Goal: Transaction & Acquisition: Register for event/course

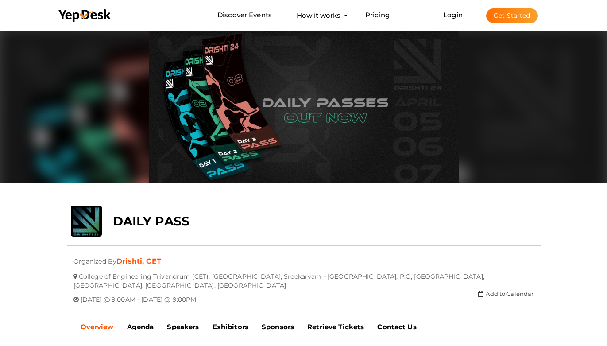
scroll to position [28, 0]
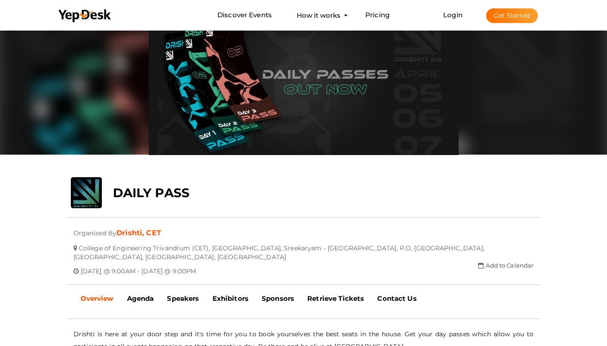
click at [216, 198] on div "DAILY PASS" at bounding box center [264, 190] width 316 height 27
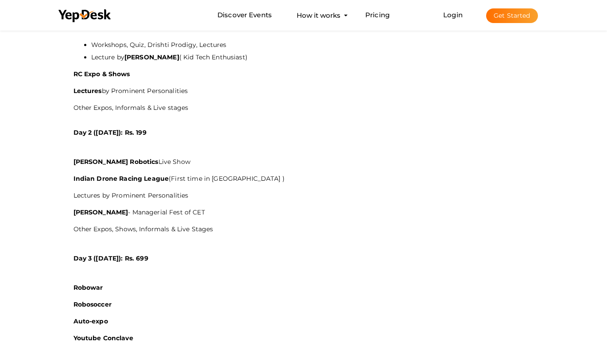
scroll to position [504, 0]
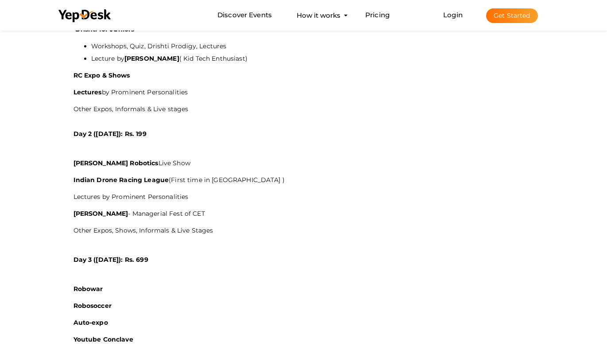
drag, startPoint x: 84, startPoint y: 150, endPoint x: 192, endPoint y: 153, distance: 107.7
click at [192, 157] on p "Bidyut Robotics Live Show" at bounding box center [304, 163] width 461 height 12
drag, startPoint x: 82, startPoint y: 171, endPoint x: 227, endPoint y: 172, distance: 145.3
click at [227, 174] on p "Indian Drone Racing League (First time in Kerala )" at bounding box center [304, 180] width 461 height 12
click at [239, 175] on p "Indian Drone Racing League (First time in Kerala )" at bounding box center [304, 180] width 461 height 12
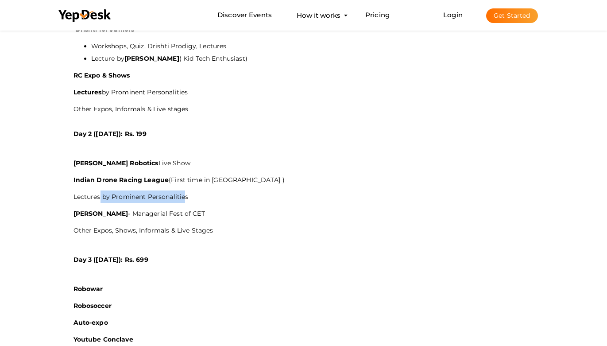
drag, startPoint x: 185, startPoint y: 180, endPoint x: 99, endPoint y: 188, distance: 86.3
click at [99, 190] on p "Lectures by Prominent Personalities" at bounding box center [304, 196] width 461 height 12
click at [92, 190] on p "Lectures by Prominent Personalities" at bounding box center [304, 196] width 461 height 12
drag, startPoint x: 92, startPoint y: 196, endPoint x: 182, endPoint y: 212, distance: 91.8
click at [137, 201] on div "Drishti is here at your door step and it's time for you to book yourselves the …" at bounding box center [304, 132] width 461 height 561
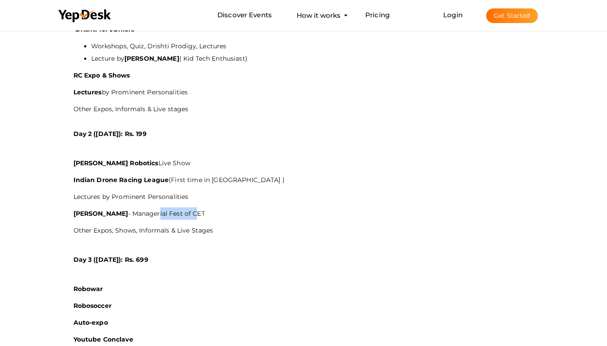
drag, startPoint x: 169, startPoint y: 202, endPoint x: 101, endPoint y: 202, distance: 68.2
click at [131, 207] on p "Daksha - Managerial Fest of CET" at bounding box center [304, 213] width 461 height 12
click at [113, 207] on p "Daksha - Managerial Fest of CET" at bounding box center [304, 213] width 461 height 12
drag, startPoint x: 74, startPoint y: 221, endPoint x: 167, endPoint y: 223, distance: 92.6
click at [165, 224] on p "Other Expos, Shows, Informals & Live Stages" at bounding box center [304, 230] width 461 height 12
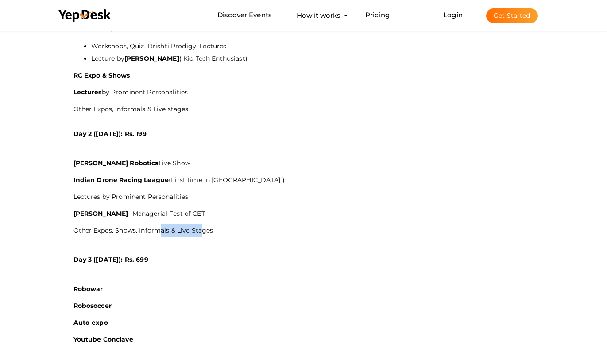
drag, startPoint x: 194, startPoint y: 219, endPoint x: 148, endPoint y: 219, distance: 47.0
click at [155, 224] on p "Other Expos, Shows, Informals & Live Stages" at bounding box center [304, 230] width 461 height 12
click at [139, 224] on p "Other Expos, Shows, Informals & Live Stages" at bounding box center [304, 230] width 461 height 12
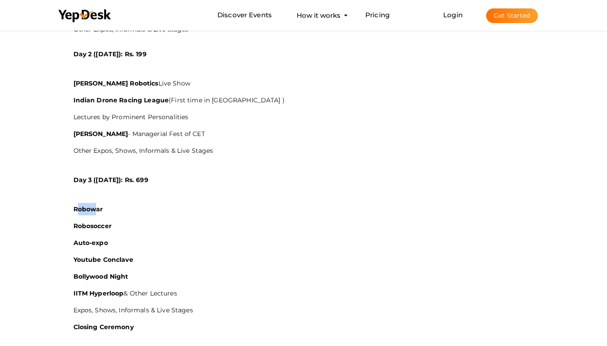
drag, startPoint x: 79, startPoint y: 199, endPoint x: 95, endPoint y: 199, distance: 16.0
click at [95, 205] on b "Robowar" at bounding box center [89, 209] width 30 height 8
drag, startPoint x: 84, startPoint y: 212, endPoint x: 98, endPoint y: 215, distance: 14.6
click at [98, 222] on b "Robosoccer" at bounding box center [93, 226] width 38 height 8
click at [129, 204] on div "Drishti is here at your door step and it's time for you to book yourselves the …" at bounding box center [304, 52] width 461 height 561
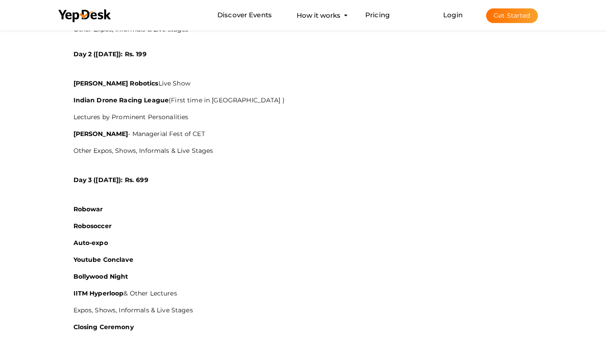
scroll to position [664, 0]
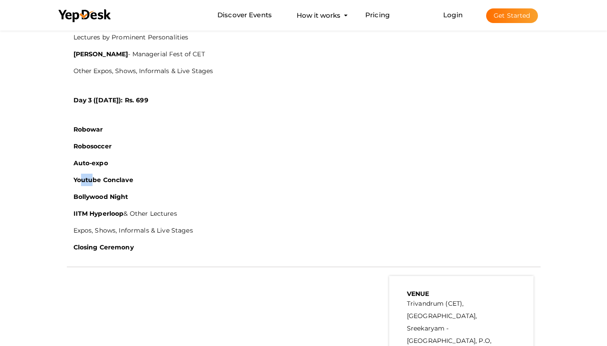
drag, startPoint x: 80, startPoint y: 174, endPoint x: 106, endPoint y: 173, distance: 26.1
click at [100, 174] on p "Youtube Conclave" at bounding box center [304, 180] width 461 height 12
drag, startPoint x: 118, startPoint y: 188, endPoint x: 130, endPoint y: 191, distance: 11.9
click at [129, 191] on p "Bollywood Night" at bounding box center [304, 196] width 461 height 12
drag, startPoint x: 73, startPoint y: 198, endPoint x: 127, endPoint y: 207, distance: 55.2
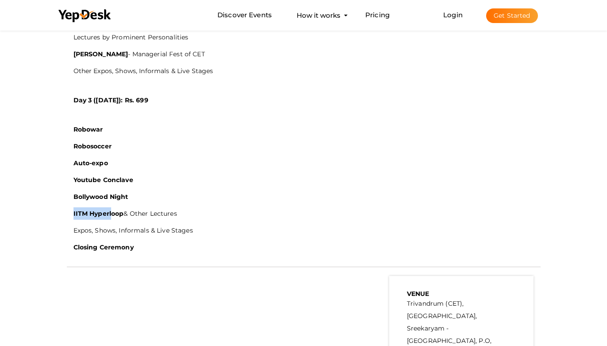
drag, startPoint x: 142, startPoint y: 206, endPoint x: 74, endPoint y: 198, distance: 68.1
click at [74, 210] on span "IITM Hyperloop & Other Lectures" at bounding box center [126, 214] width 104 height 8
drag, startPoint x: 74, startPoint y: 216, endPoint x: 160, endPoint y: 227, distance: 86.6
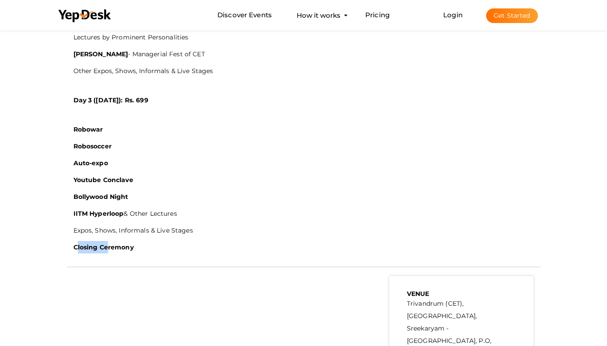
drag, startPoint x: 79, startPoint y: 233, endPoint x: 117, endPoint y: 236, distance: 38.6
click at [116, 243] on b "Closing Ceremony" at bounding box center [104, 247] width 60 height 8
click at [142, 241] on p "Closing Ceremony" at bounding box center [304, 247] width 461 height 12
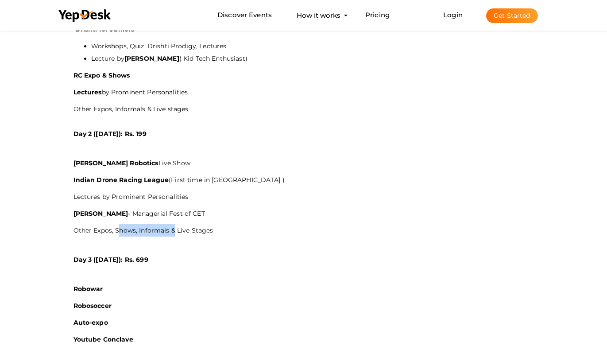
drag, startPoint x: 130, startPoint y: 218, endPoint x: 111, endPoint y: 216, distance: 19.2
click at [113, 224] on p "Other Expos, Shows, Informals & Live Stages" at bounding box center [304, 230] width 461 height 12
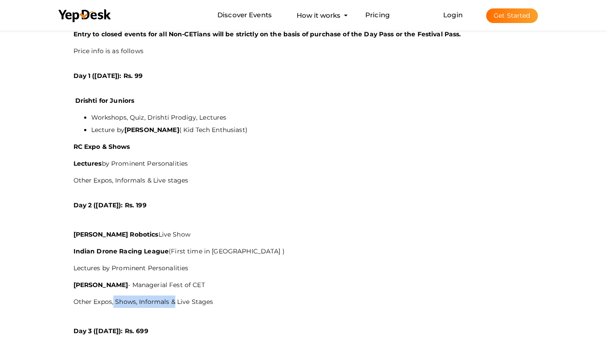
scroll to position [345, 0]
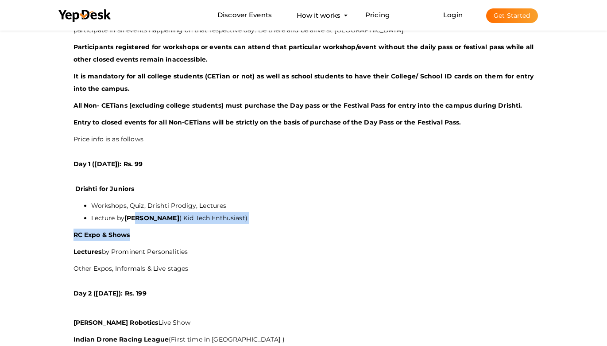
drag, startPoint x: 165, startPoint y: 218, endPoint x: 130, endPoint y: 206, distance: 37.3
click at [138, 208] on div "Drishti is here at your door step and it's time for you to book yourselves the …" at bounding box center [304, 292] width 461 height 561
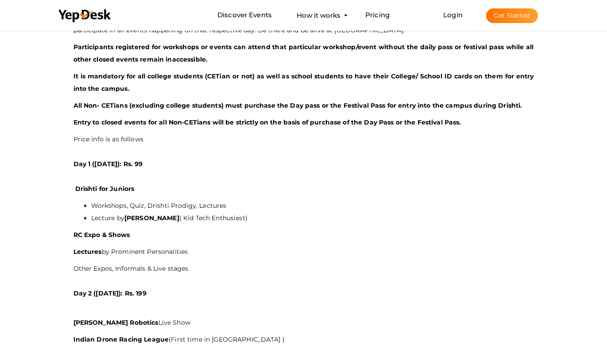
drag, startPoint x: 88, startPoint y: 179, endPoint x: 73, endPoint y: 174, distance: 16.3
click at [88, 185] on b "Drishti for Juniors" at bounding box center [104, 189] width 59 height 8
drag, startPoint x: 73, startPoint y: 174, endPoint x: 138, endPoint y: 187, distance: 66.5
click at [131, 186] on div "- No Description Available - Drishti is here at your door step and it's time fo…" at bounding box center [304, 294] width 474 height 565
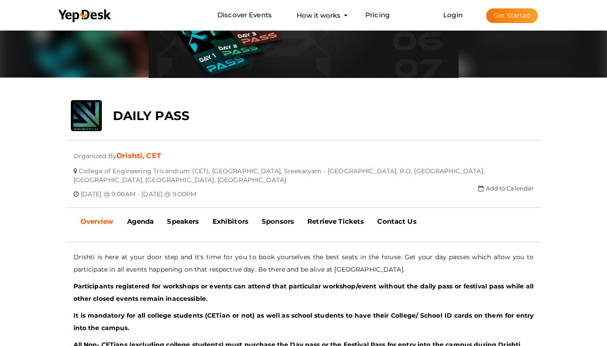
scroll to position [0, 0]
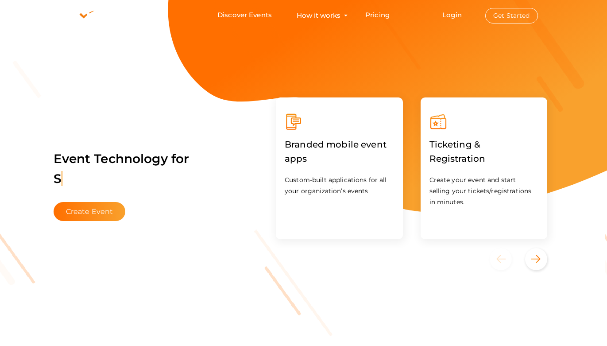
click at [455, 148] on label "Ticketing & Registration" at bounding box center [484, 152] width 109 height 42
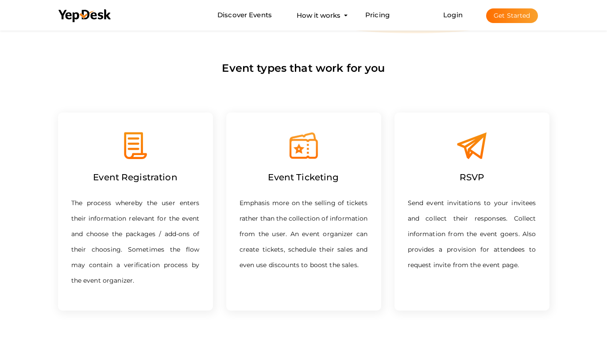
scroll to position [399, 0]
